Goal: Information Seeking & Learning: Learn about a topic

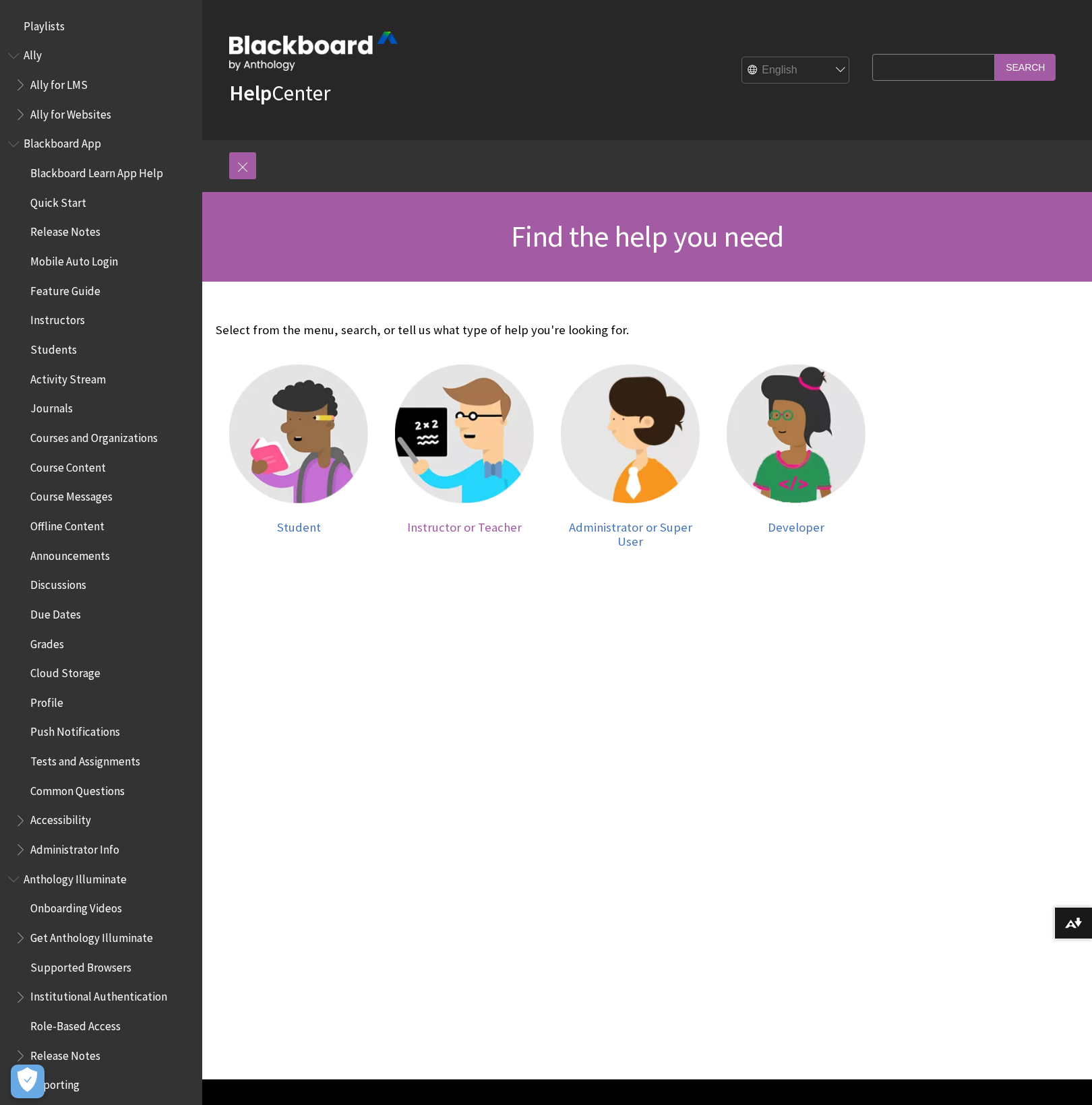
click at [447, 435] on img at bounding box center [464, 434] width 139 height 139
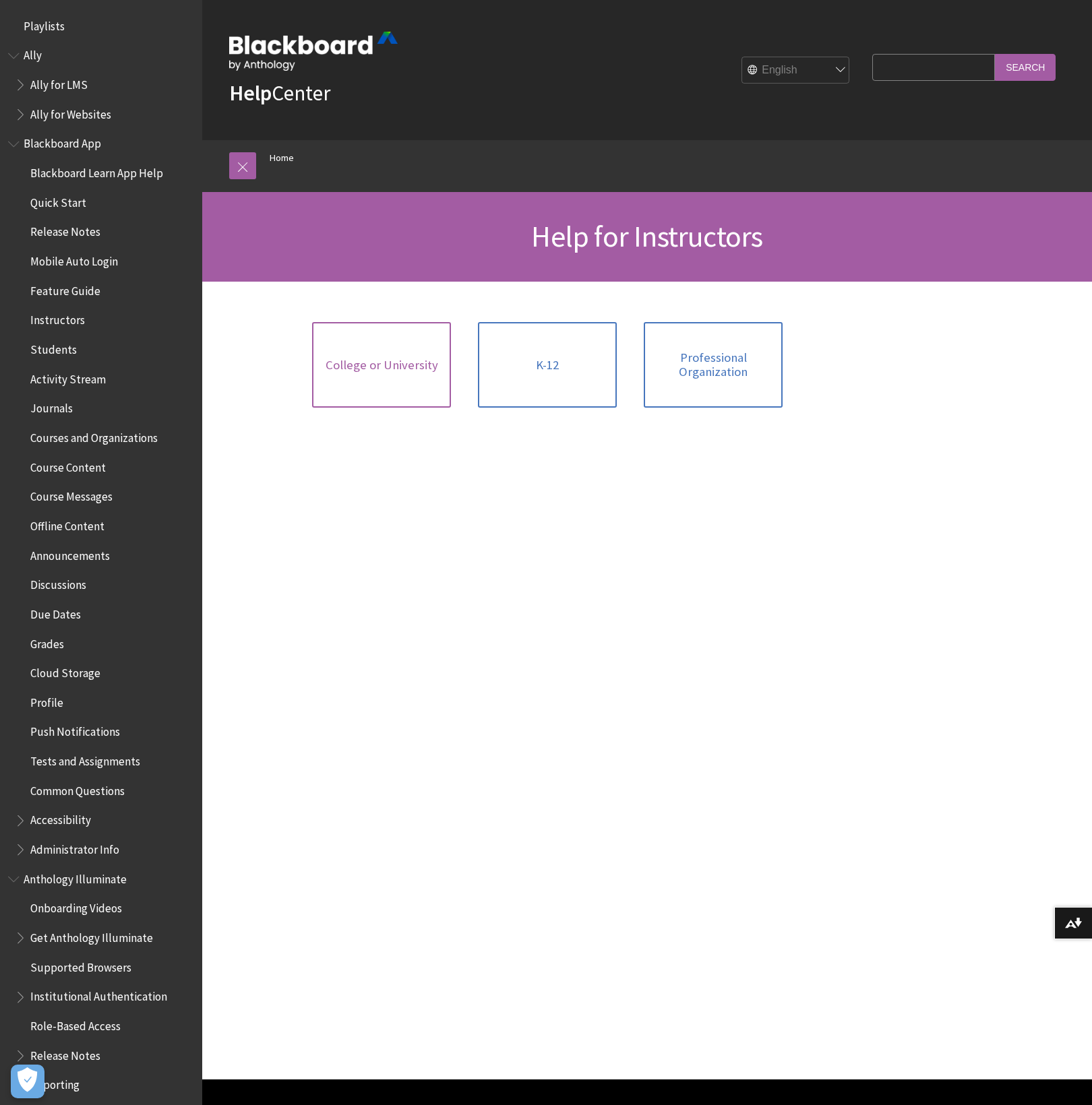
click at [363, 365] on span "College or University" at bounding box center [382, 366] width 112 height 15
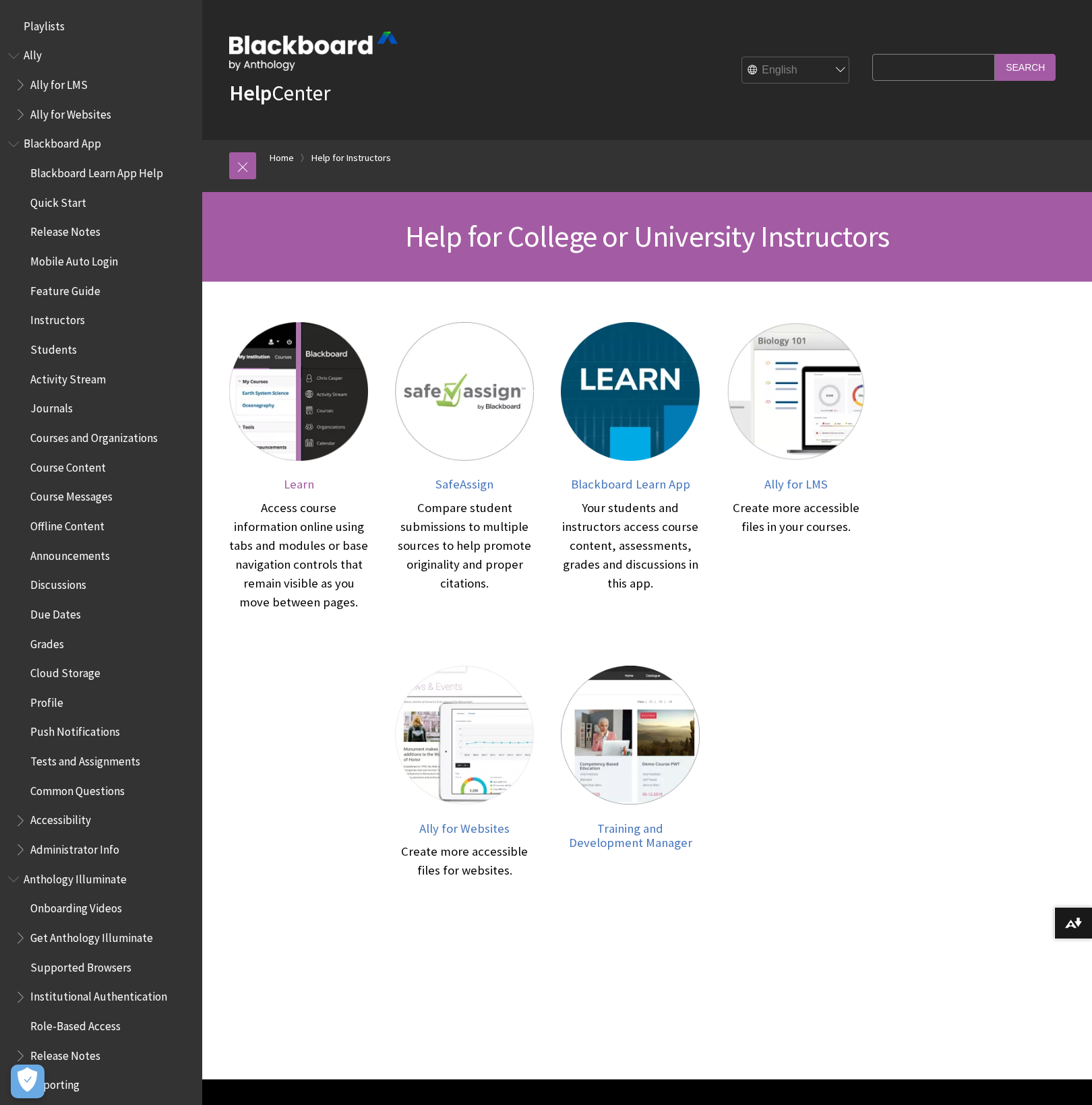
click at [313, 409] on img at bounding box center [298, 391] width 139 height 139
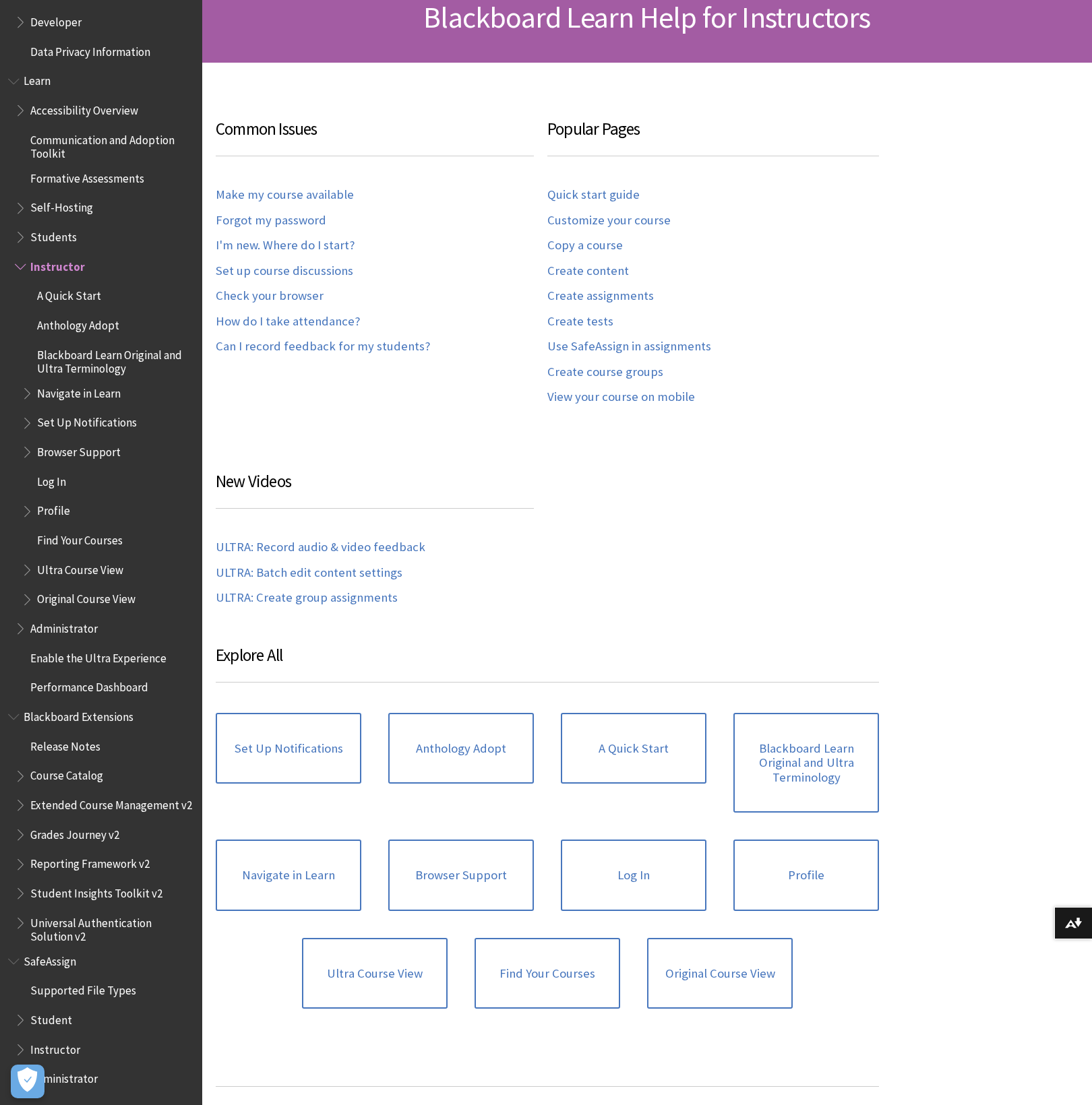
scroll to position [255, 0]
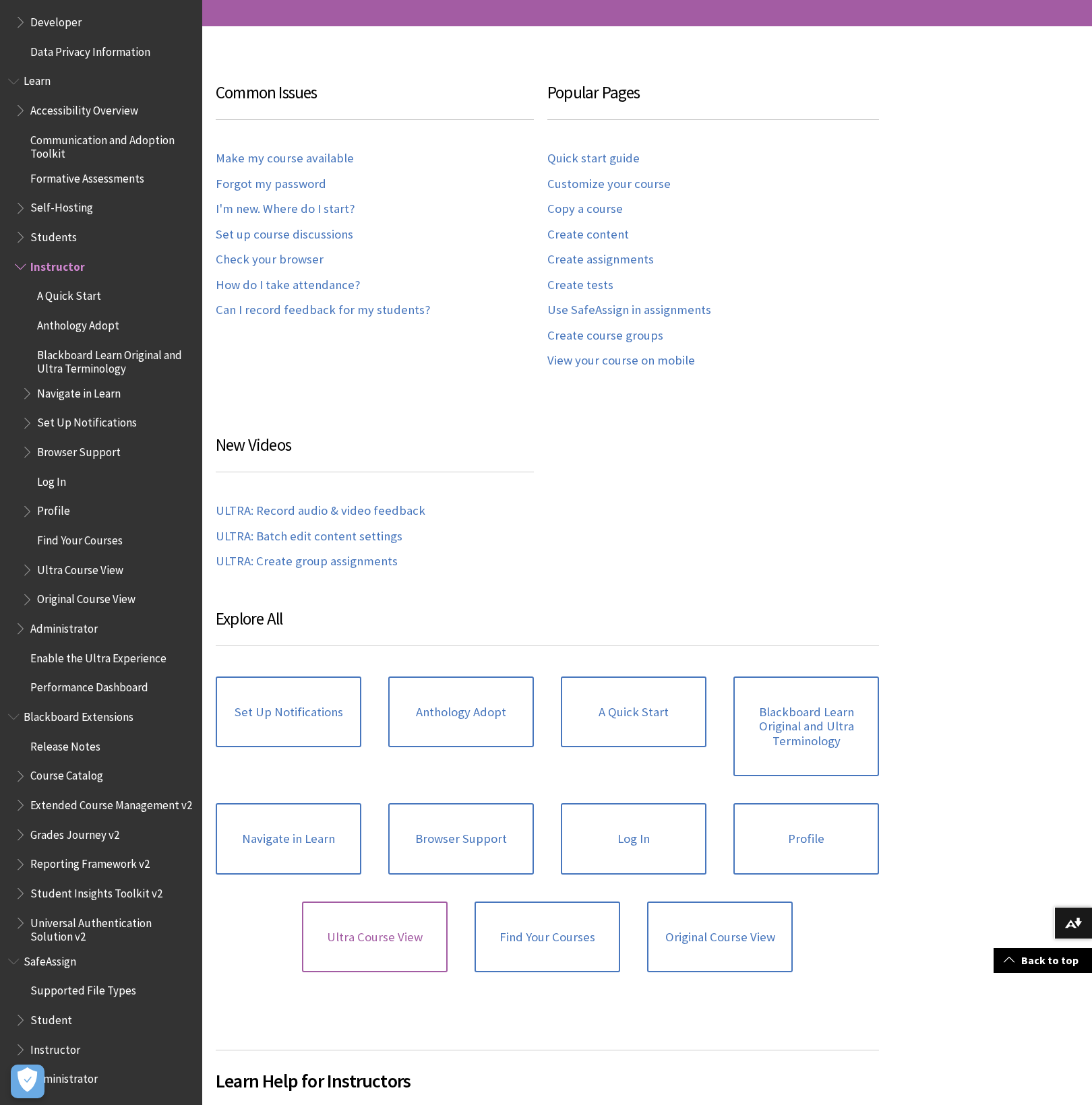
click at [389, 933] on link "Ultra Course View" at bounding box center [375, 937] width 145 height 71
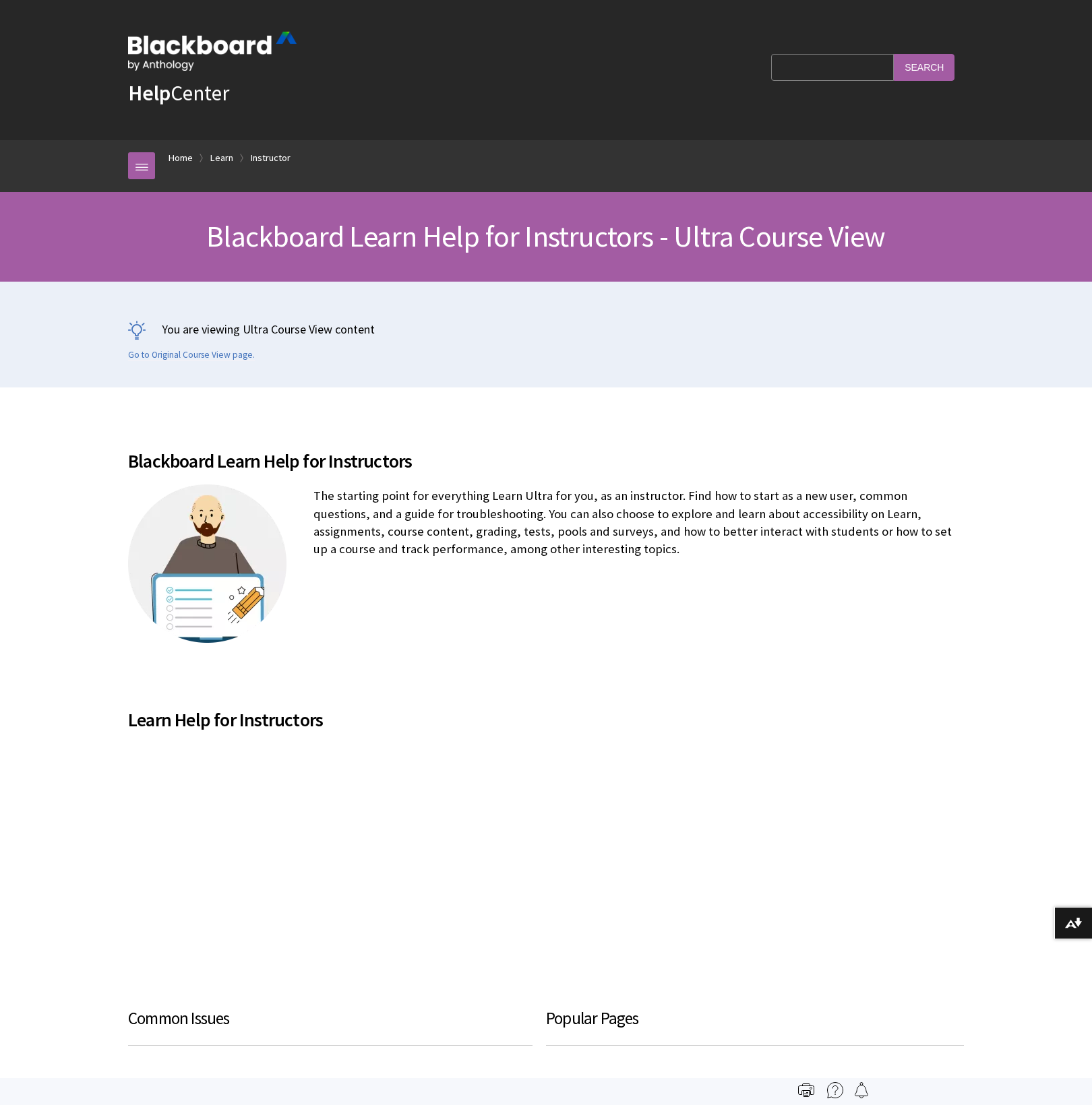
scroll to position [1464, 0]
